Goal: Information Seeking & Learning: Learn about a topic

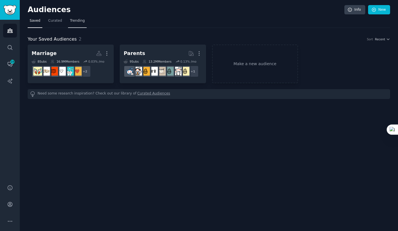
click at [70, 20] on span "Trending" at bounding box center [77, 20] width 15 height 5
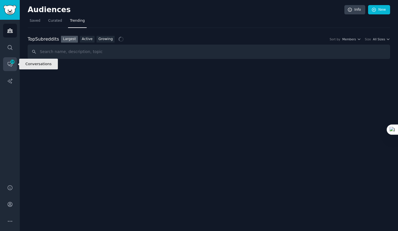
click at [12, 60] on span "19" at bounding box center [12, 62] width 5 height 4
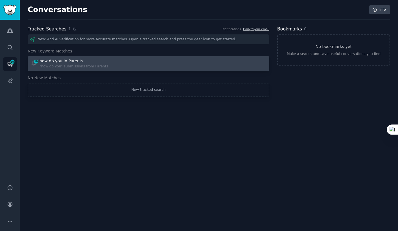
click at [112, 67] on div "19 how do you in Parents "how do you" submissions from Parents" at bounding box center [88, 63] width 114 height 11
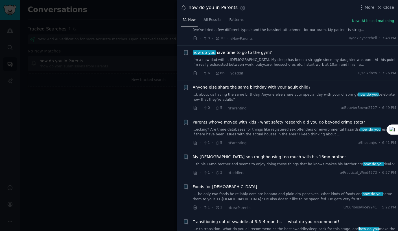
scroll to position [228, 0]
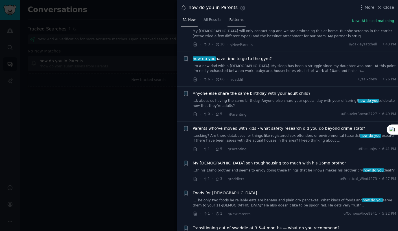
click at [239, 23] on link "Patterns" at bounding box center [237, 22] width 18 height 12
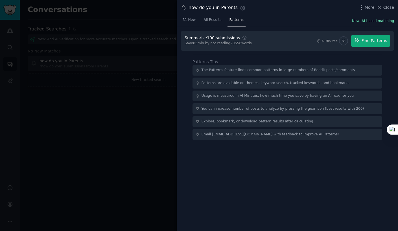
click at [372, 20] on button "New: AI-based matching" at bounding box center [373, 21] width 42 height 5
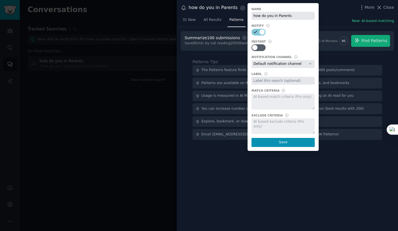
click at [324, 50] on div "Summarize 100 submissions Settings Save 85 min by not reading 20556 words AI Mi…" at bounding box center [288, 41] width 214 height 20
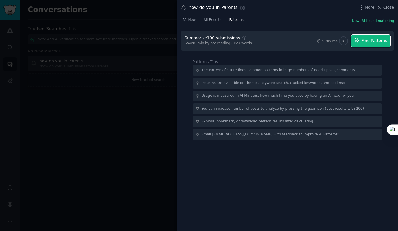
click at [357, 41] on icon "button" at bounding box center [357, 40] width 5 height 5
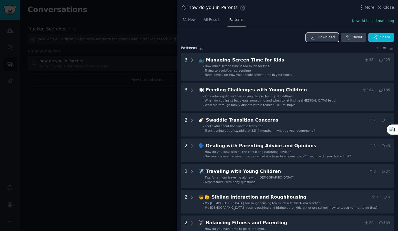
click at [327, 38] on span "Download" at bounding box center [326, 37] width 17 height 5
click at [216, 23] on link "All Results" at bounding box center [213, 22] width 22 height 12
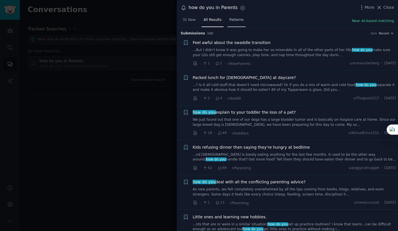
click at [230, 22] on span "Patterns" at bounding box center [237, 20] width 14 height 5
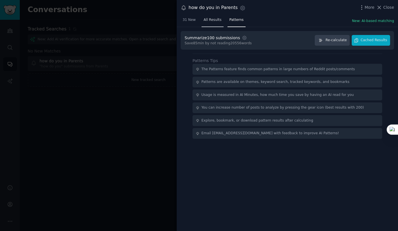
click at [213, 21] on span "All Results" at bounding box center [213, 20] width 18 height 5
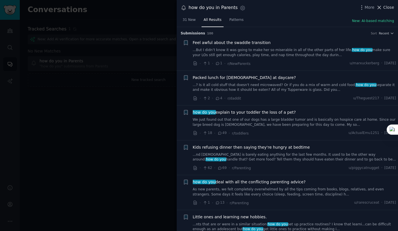
click at [384, 9] on span "Close" at bounding box center [389, 8] width 11 height 6
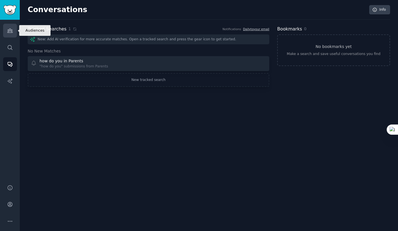
click at [12, 34] on link "Audiences" at bounding box center [10, 31] width 14 height 14
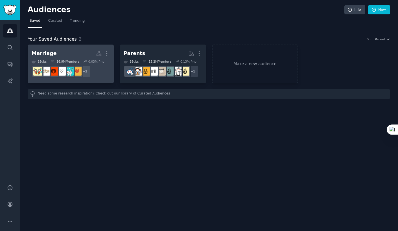
click at [77, 54] on h2 "Marriage More" at bounding box center [71, 54] width 78 height 10
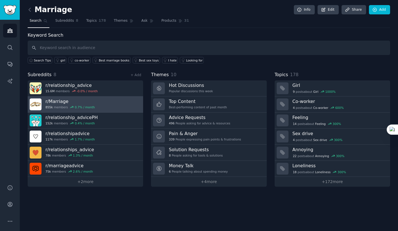
click at [106, 101] on link "r/ Marriage 855k members 0.7 % / month" at bounding box center [86, 105] width 116 height 16
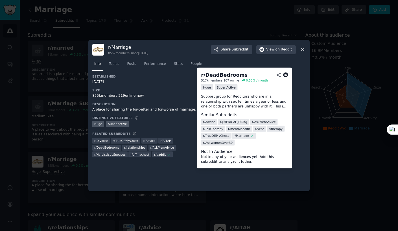
click at [119, 146] on span "r/ DeadBedrooms" at bounding box center [106, 148] width 25 height 4
click at [278, 74] on icon at bounding box center [278, 75] width 5 height 5
click at [119, 146] on span "r/ DeadBedrooms" at bounding box center [106, 148] width 25 height 4
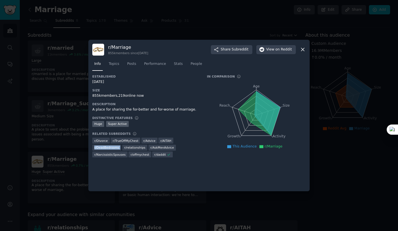
click at [303, 51] on icon at bounding box center [303, 50] width 6 height 6
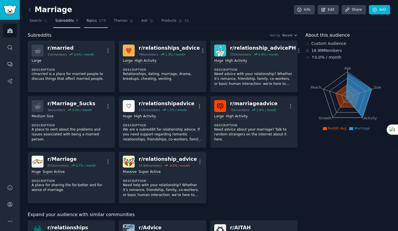
click at [89, 20] on span "Topics" at bounding box center [91, 20] width 10 height 5
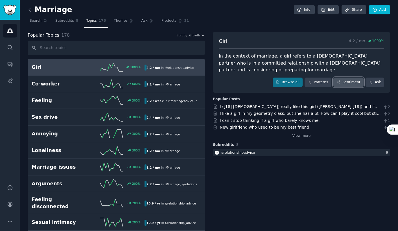
click at [352, 78] on link "Sentiment" at bounding box center [349, 83] width 30 height 10
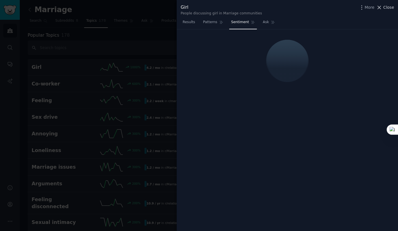
click at [382, 6] on icon at bounding box center [380, 8] width 6 height 6
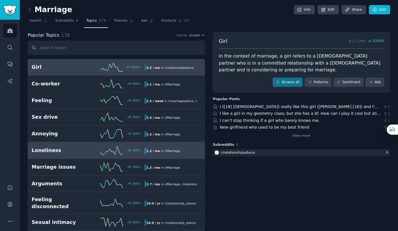
click at [71, 153] on div "Loneliness 300 % 1.2 / mo in r/ Marriage" at bounding box center [116, 150] width 169 height 8
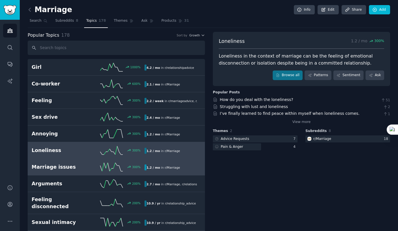
click at [73, 164] on h2 "Marriage issues" at bounding box center [60, 167] width 56 height 7
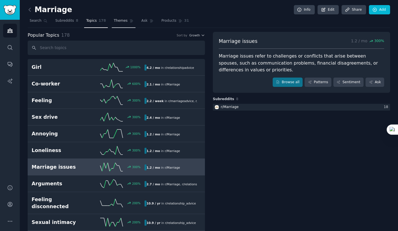
click at [116, 25] on link "Themes" at bounding box center [124, 22] width 24 height 12
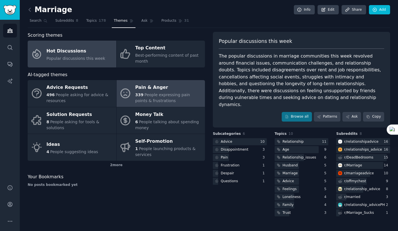
click at [138, 89] on div "Pain & Anger" at bounding box center [168, 87] width 67 height 9
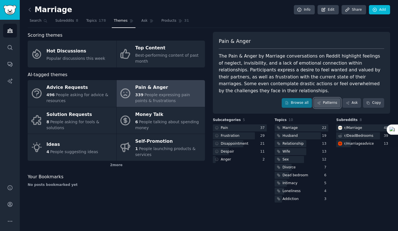
click at [329, 98] on link "Patterns" at bounding box center [327, 103] width 27 height 10
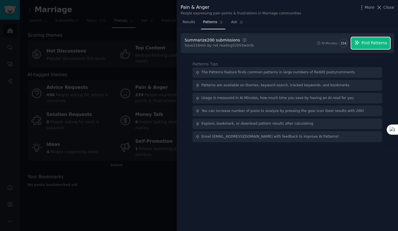
click at [365, 40] on span "Find Patterns" at bounding box center [375, 43] width 26 height 6
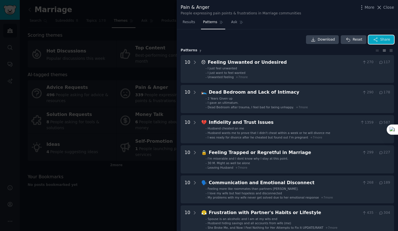
click at [384, 39] on span "Share" at bounding box center [385, 39] width 10 height 5
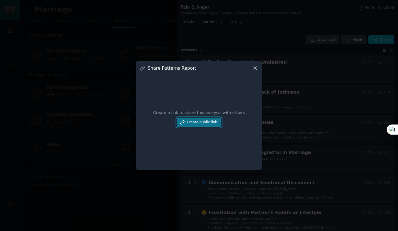
click at [213, 123] on button "Create public link" at bounding box center [199, 123] width 45 height 10
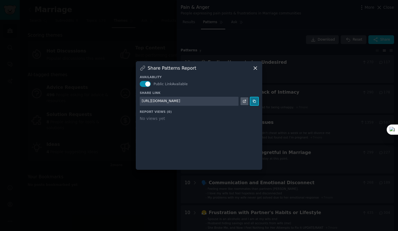
click at [253, 101] on icon at bounding box center [255, 101] width 4 height 4
click at [257, 68] on icon at bounding box center [256, 68] width 6 height 6
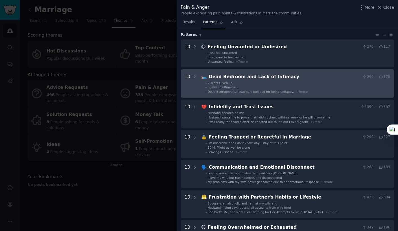
scroll to position [16, 0]
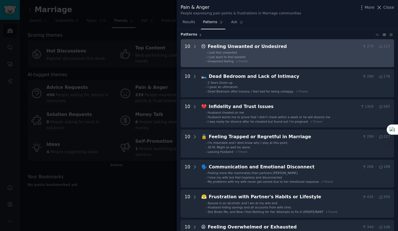
click at [348, 49] on div "Feeling Unwanted or Undesired" at bounding box center [284, 46] width 152 height 7
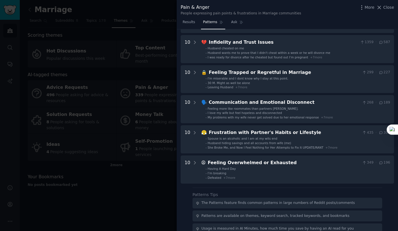
scroll to position [372, 0]
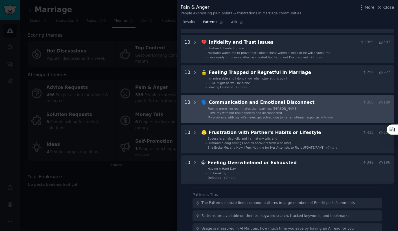
click at [328, 101] on div "Communication and Emotional Disconnect" at bounding box center [284, 102] width 151 height 7
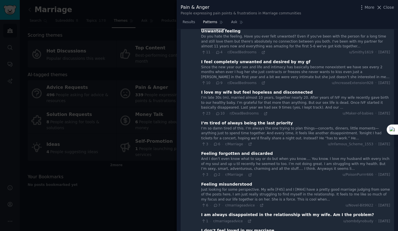
scroll to position [0, 0]
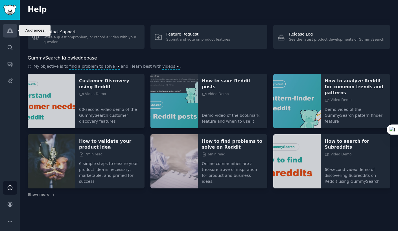
click at [11, 32] on icon "Sidebar" at bounding box center [9, 31] width 5 height 4
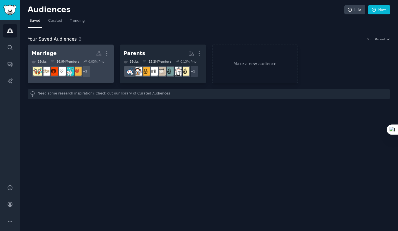
click at [97, 72] on dd "r/relationshipadvice + 2" at bounding box center [71, 72] width 78 height 16
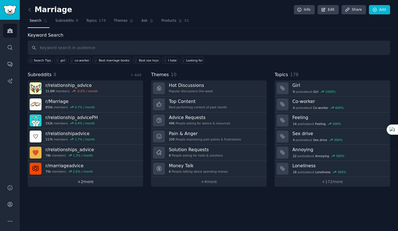
click at [84, 181] on link "+ 2 more" at bounding box center [86, 182] width 116 height 10
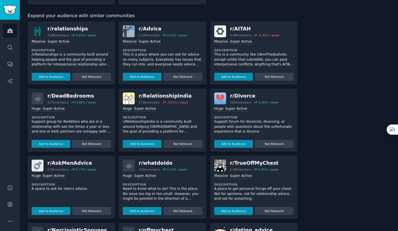
scroll to position [200, 0]
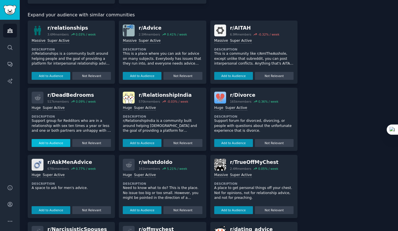
click at [58, 141] on button "Add to Audience" at bounding box center [51, 143] width 39 height 8
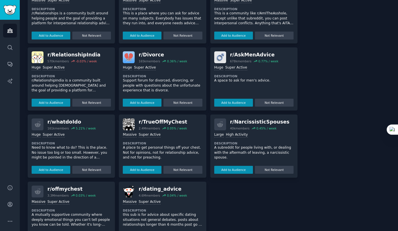
scroll to position [261, 0]
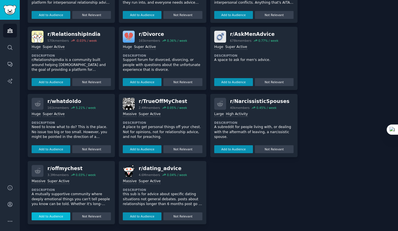
click at [62, 215] on button "Add to Audience" at bounding box center [51, 217] width 39 height 8
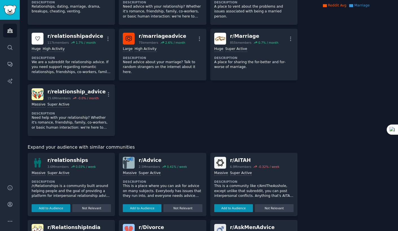
scroll to position [0, 0]
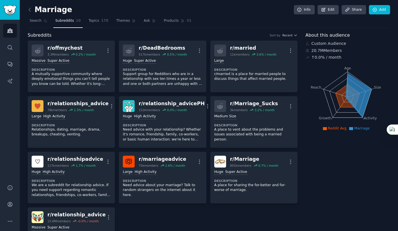
click at [108, 17] on nav "Search Subreddits 10 Topics 178 Themes Ask Products 31" at bounding box center [209, 22] width 363 height 12
click at [114, 18] on link "Themes" at bounding box center [126, 22] width 24 height 12
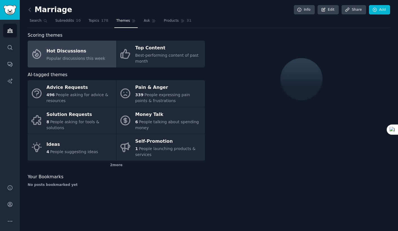
click at [114, 18] on link "Themes" at bounding box center [126, 22] width 24 height 12
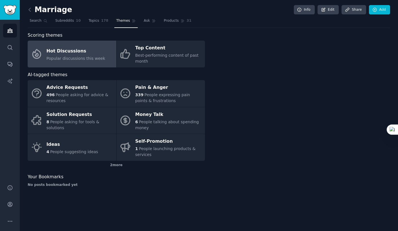
click at [70, 65] on link "Hot Discussions Popular discussions this week" at bounding box center [72, 54] width 89 height 27
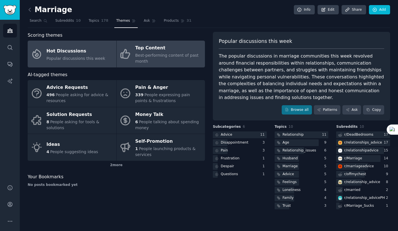
click at [183, 62] on div "Best-performing content of past month" at bounding box center [168, 59] width 67 height 12
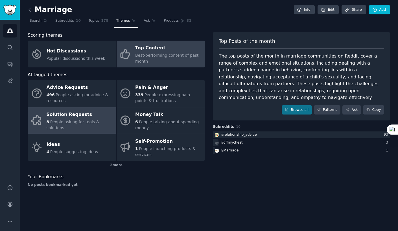
click at [82, 109] on link "Solution Requests 8 People asking for tools & solutions" at bounding box center [72, 120] width 89 height 27
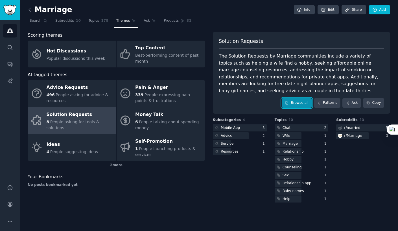
click at [297, 104] on link "Browse all" at bounding box center [297, 103] width 30 height 10
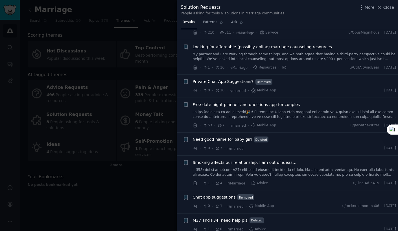
scroll to position [37, 0]
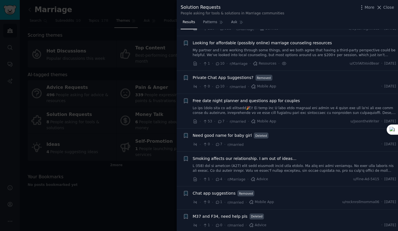
click at [222, 79] on span "Private Chat App Suggestions?" at bounding box center [223, 78] width 61 height 6
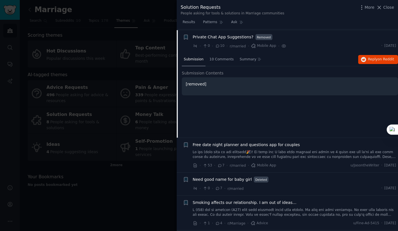
scroll to position [78, 0]
click at [222, 60] on span "10 Comments" at bounding box center [222, 58] width 24 height 5
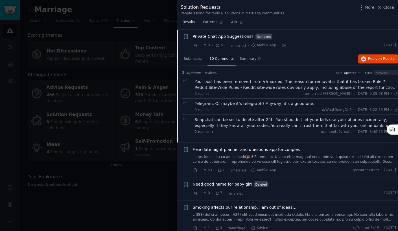
click at [189, 19] on link "Results" at bounding box center [189, 24] width 16 height 12
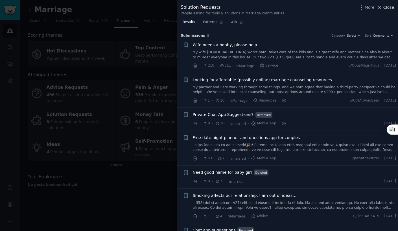
click at [387, 9] on span "Close" at bounding box center [389, 8] width 11 height 6
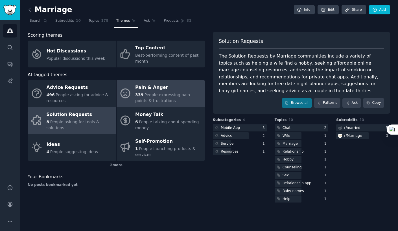
click at [145, 90] on div "Pain & Anger" at bounding box center [168, 87] width 67 height 9
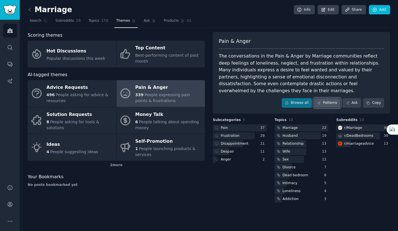
click at [324, 98] on link "Patterns" at bounding box center [327, 103] width 27 height 10
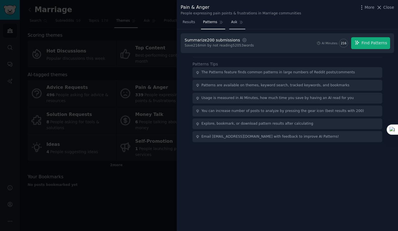
click at [235, 22] on link "Ask" at bounding box center [237, 24] width 16 height 12
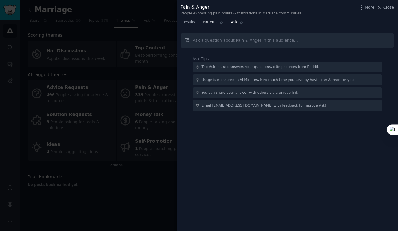
click at [213, 25] on link "Patterns" at bounding box center [213, 24] width 24 height 12
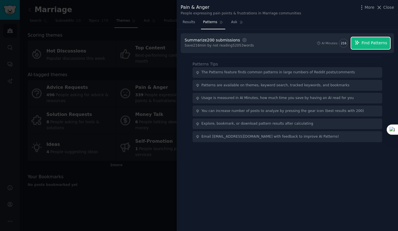
click at [365, 44] on span "Find Patterns" at bounding box center [375, 43] width 26 height 6
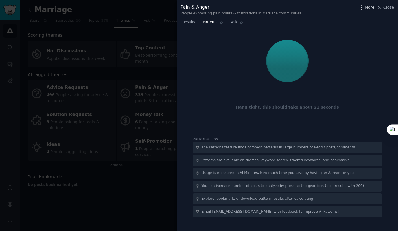
click at [364, 6] on icon "button" at bounding box center [362, 8] width 6 height 6
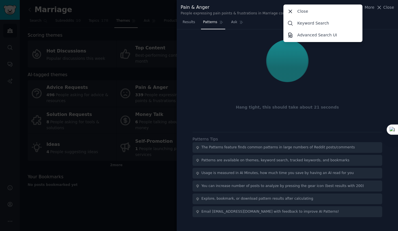
click at [369, 14] on div "Pain & Anger People expressing pain points & frustrations in Marriage communiti…" at bounding box center [288, 10] width 214 height 12
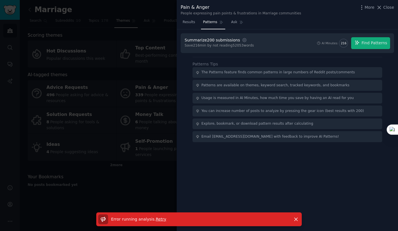
click at [156, 219] on span "Retry" at bounding box center [161, 219] width 10 height 5
click at [391, 6] on span "Close" at bounding box center [389, 8] width 11 height 6
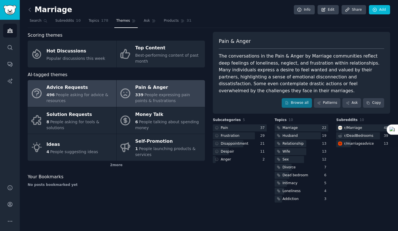
click at [94, 87] on div "Advice Requests" at bounding box center [80, 87] width 67 height 9
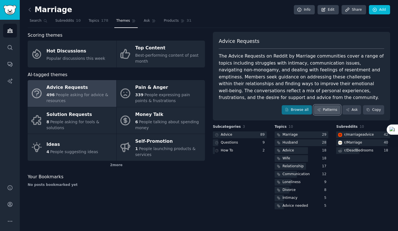
click at [327, 109] on link "Patterns" at bounding box center [327, 110] width 27 height 10
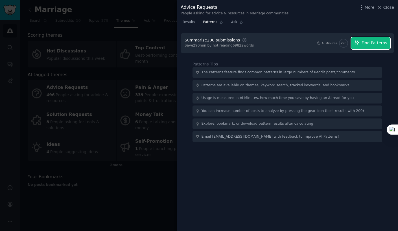
click at [380, 43] on span "Find Patterns" at bounding box center [375, 43] width 26 height 6
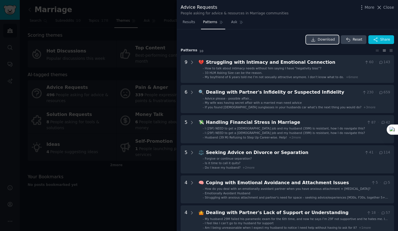
click at [331, 42] on span "Download" at bounding box center [326, 39] width 17 height 5
click at [389, 49] on icon at bounding box center [391, 51] width 6 height 4
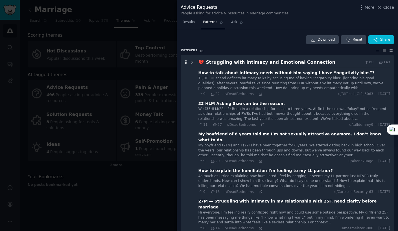
click at [376, 51] on icon at bounding box center [378, 51] width 6 height 4
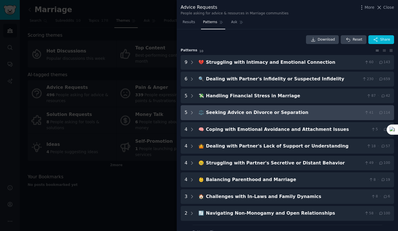
scroll to position [13, 0]
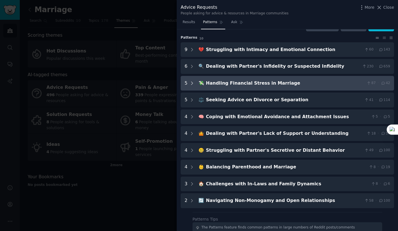
click at [191, 84] on icon at bounding box center [192, 83] width 5 height 5
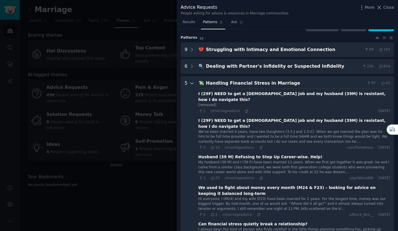
scroll to position [0, 0]
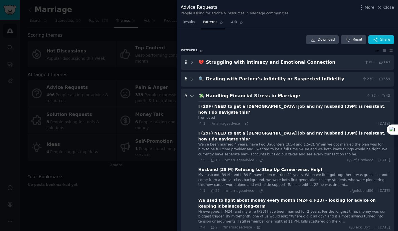
click at [190, 93] on div at bounding box center [192, 184] width 5 height 182
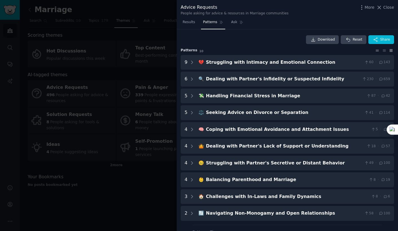
click at [388, 49] on icon at bounding box center [391, 51] width 6 height 4
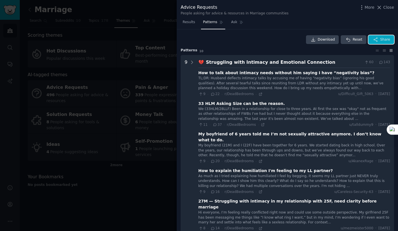
click at [379, 41] on button "Share" at bounding box center [382, 39] width 26 height 9
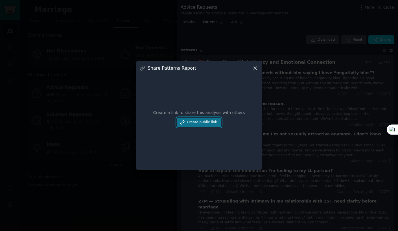
click at [208, 125] on button "Create public link" at bounding box center [199, 123] width 45 height 10
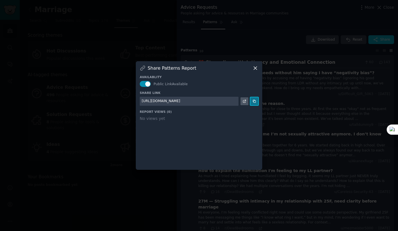
click at [254, 102] on icon at bounding box center [254, 101] width 3 height 3
